Goal: Check status: Check status

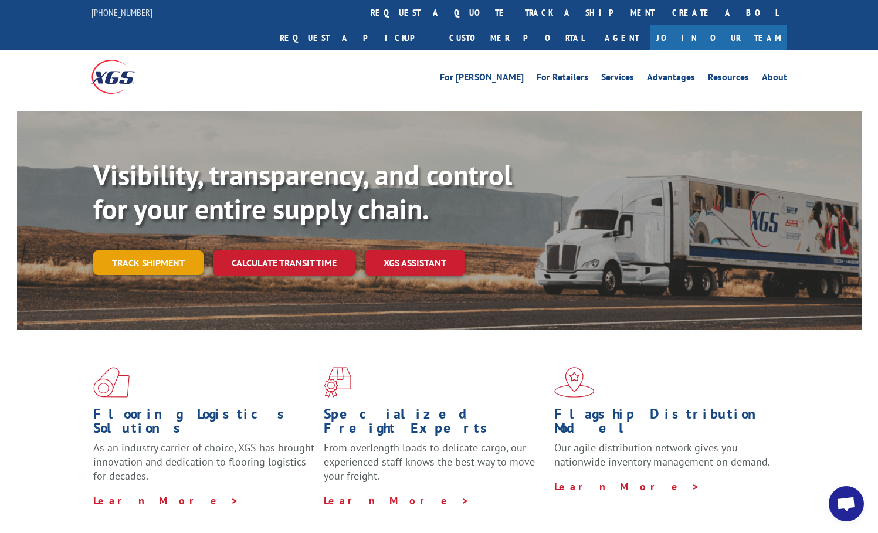
click at [119, 251] on link "Track shipment" at bounding box center [148, 263] width 110 height 25
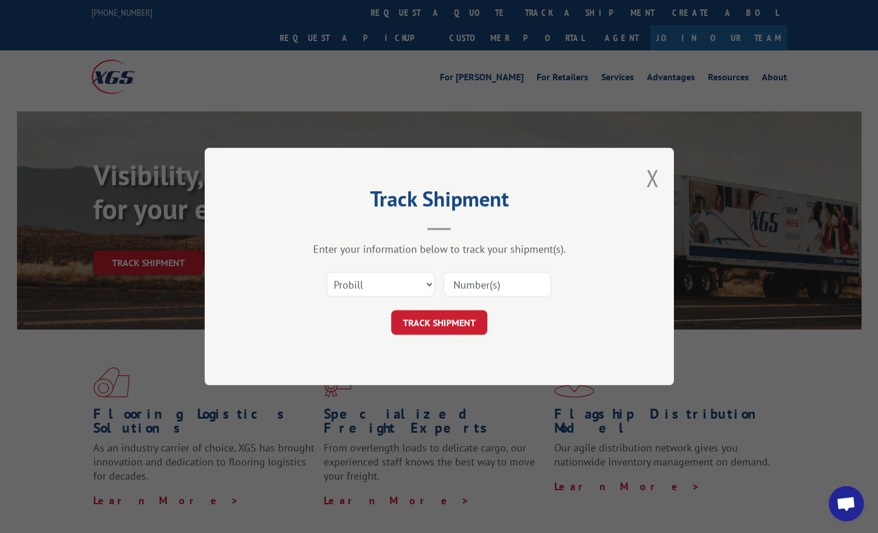
click at [501, 289] on input at bounding box center [498, 284] width 108 height 25
paste input "17638099"
type input "17638099"
click at [446, 325] on button "TRACK SHIPMENT" at bounding box center [439, 322] width 96 height 25
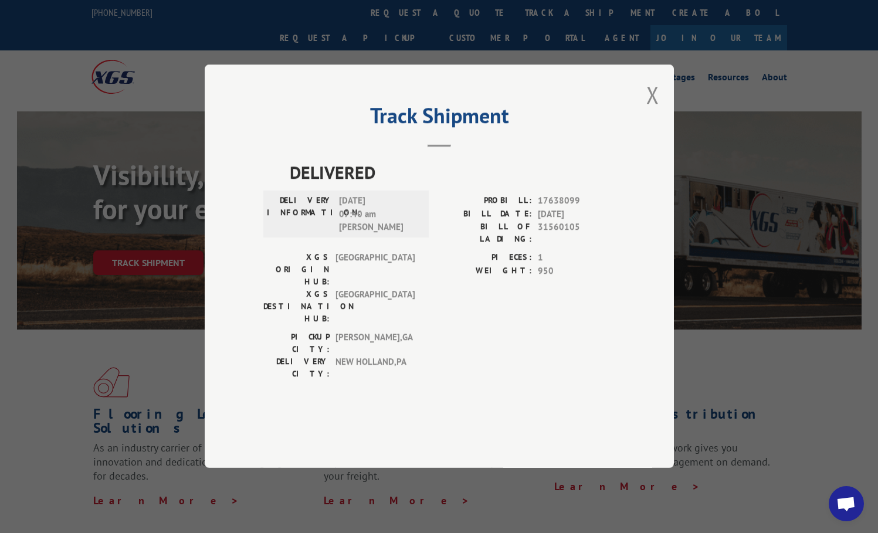
click at [660, 127] on div "Track Shipment DELIVERED DELIVERY INFORMATION: [DATE] 07:40 am [PERSON_NAME]: 1…" at bounding box center [439, 267] width 469 height 404
click at [655, 110] on button "Close modal" at bounding box center [653, 94] width 13 height 31
